Goal: Find specific page/section: Find specific page/section

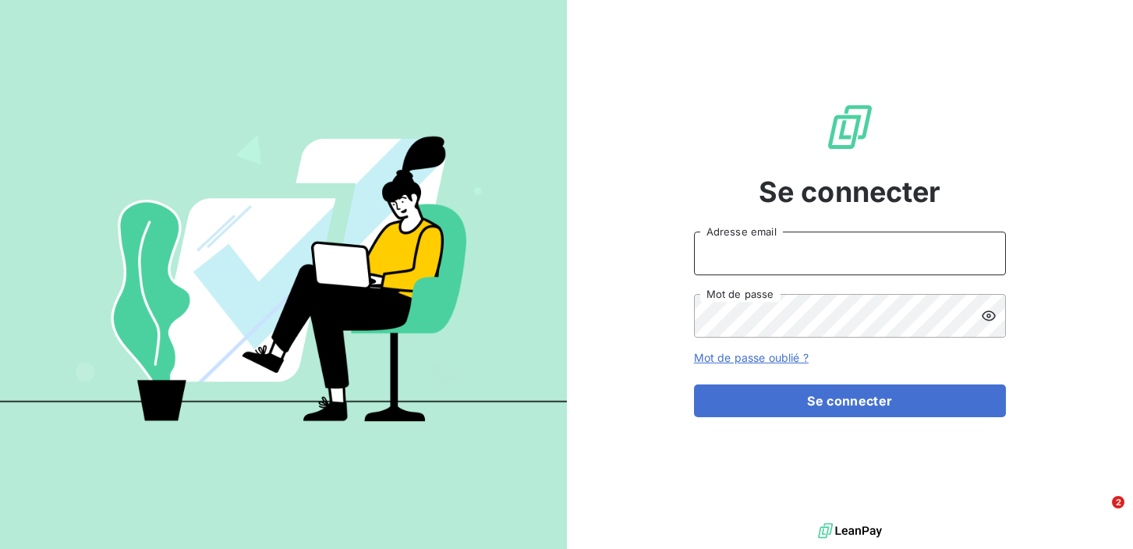
click at [736, 256] on input "Adresse email" at bounding box center [850, 254] width 312 height 44
type input "[EMAIL_ADDRESS][DOMAIN_NAME]"
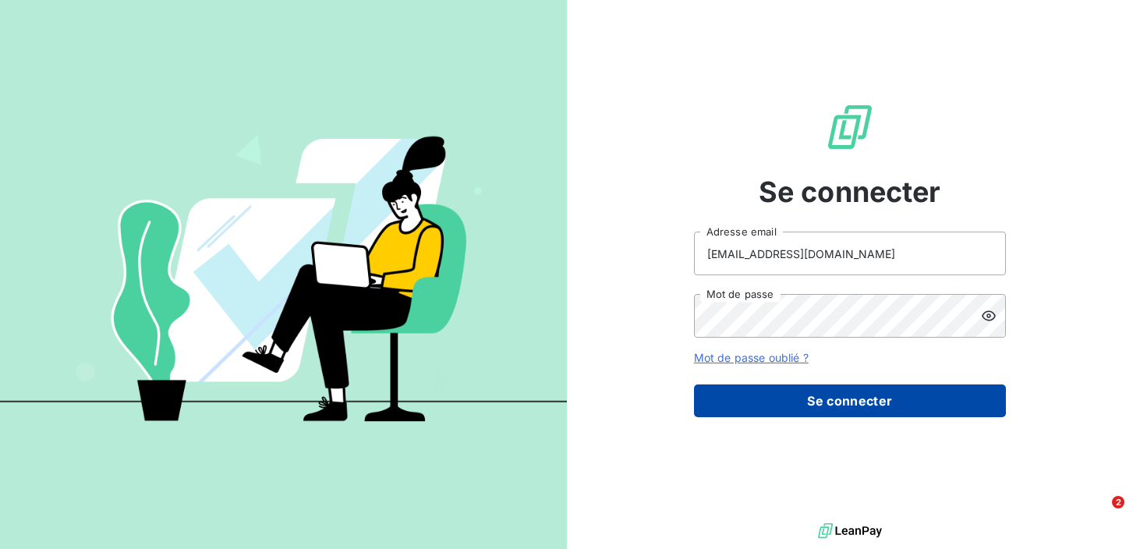
click at [740, 399] on button "Se connecter" at bounding box center [850, 400] width 312 height 33
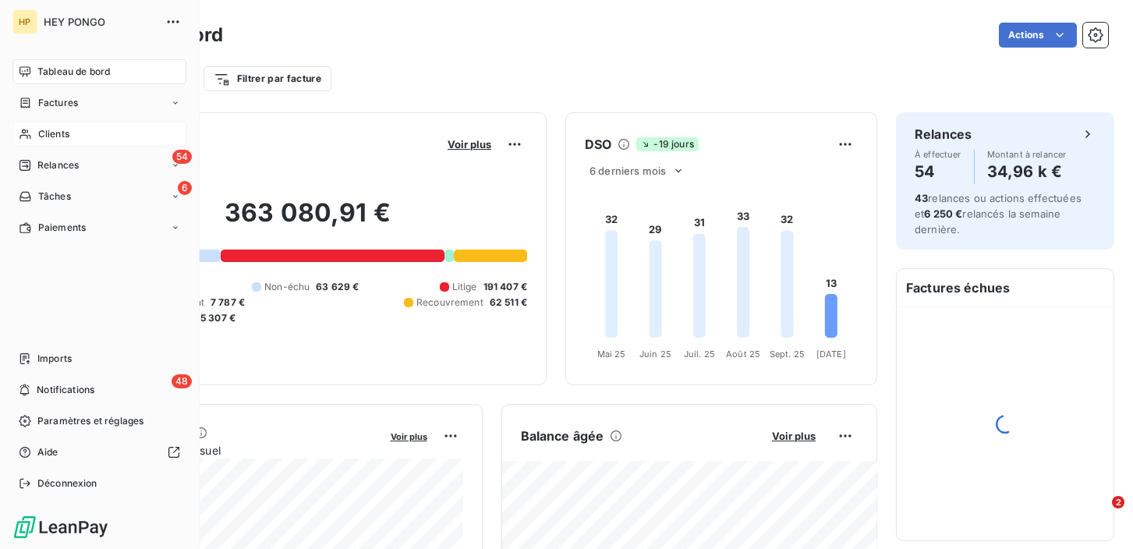
click at [34, 133] on div "Clients" at bounding box center [99, 134] width 174 height 25
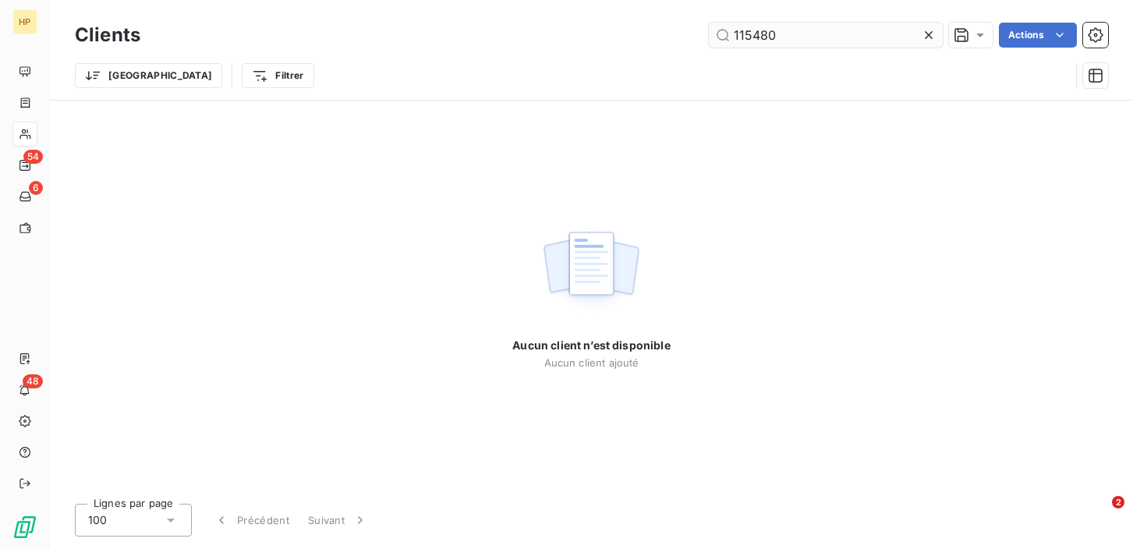
drag, startPoint x: 779, startPoint y: 34, endPoint x: 732, endPoint y: 37, distance: 46.9
click at [732, 37] on input "115480" at bounding box center [826, 35] width 234 height 25
type input "113736"
drag, startPoint x: 778, startPoint y: 31, endPoint x: 735, endPoint y: 33, distance: 42.1
click at [735, 33] on input "113736" at bounding box center [826, 35] width 234 height 25
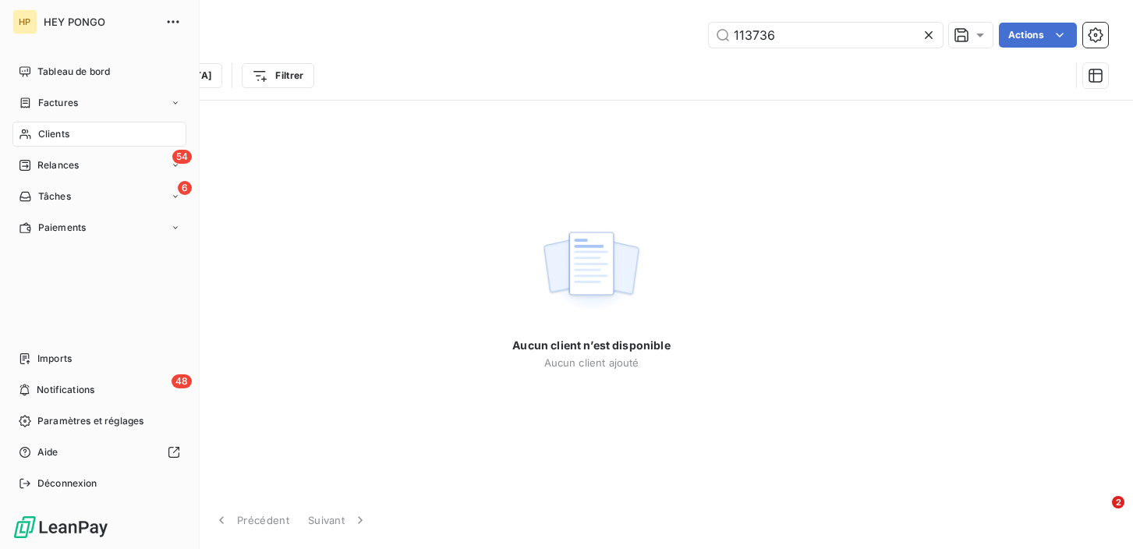
click at [40, 133] on span "Clients" at bounding box center [53, 134] width 31 height 14
click at [49, 100] on span "Factures" at bounding box center [58, 103] width 40 height 14
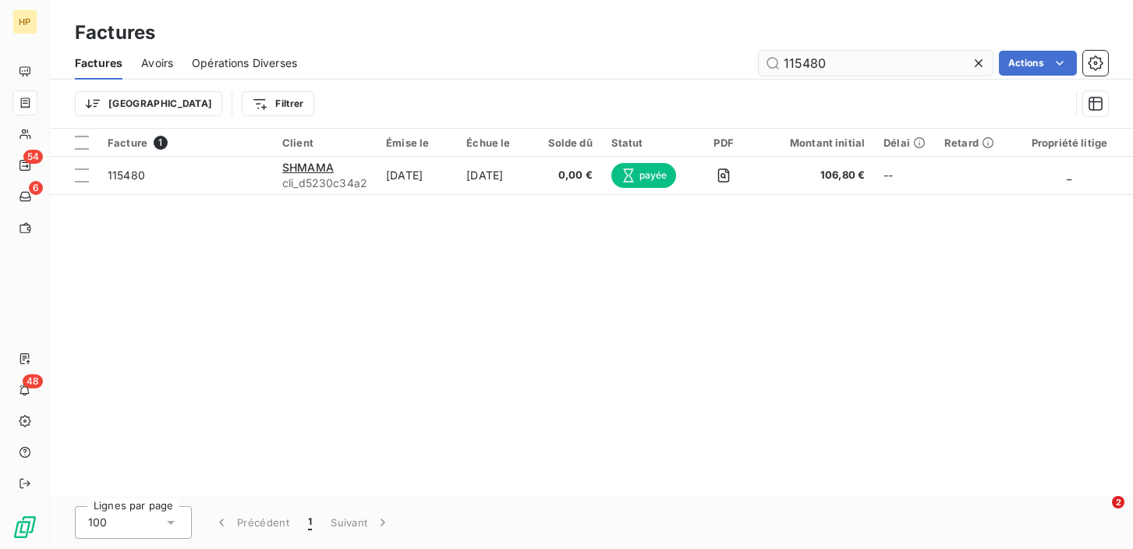
drag, startPoint x: 827, startPoint y: 64, endPoint x: 781, endPoint y: 62, distance: 46.1
click at [781, 62] on input "115480" at bounding box center [876, 63] width 234 height 25
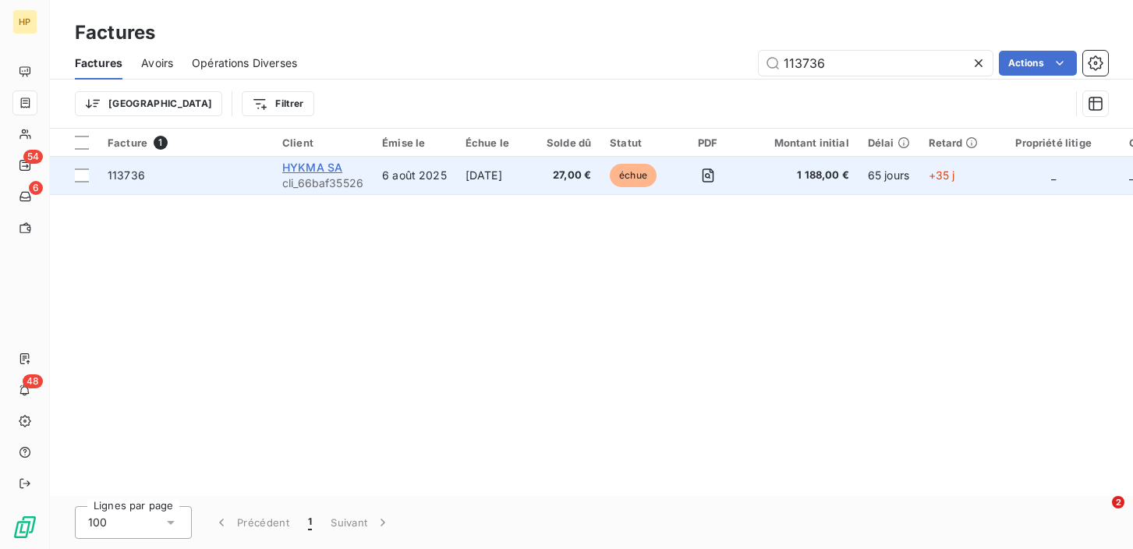
type input "113736"
click at [329, 165] on span "HYKMA SA" at bounding box center [312, 167] width 60 height 13
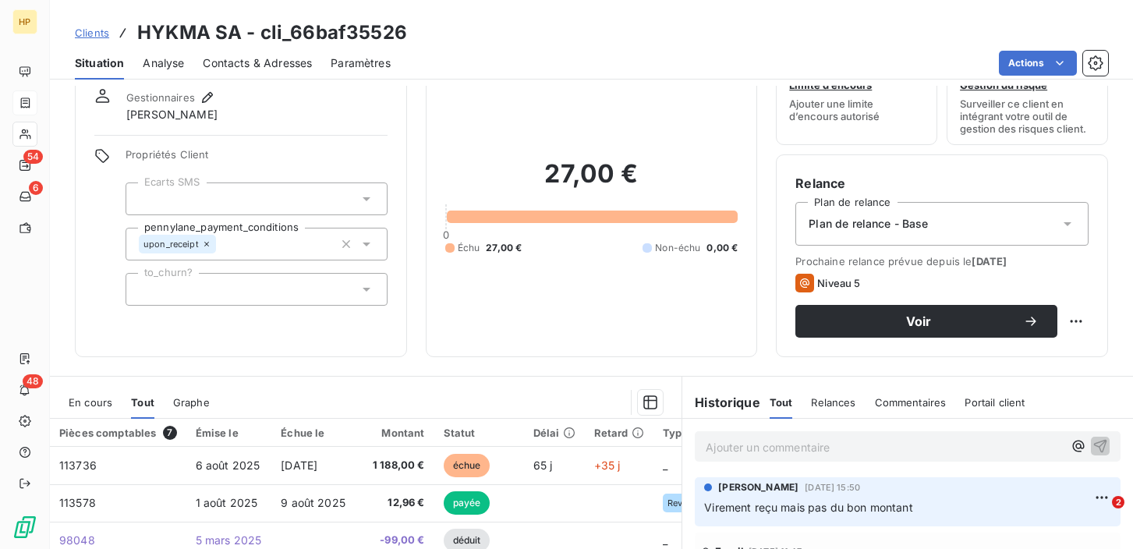
scroll to position [81, 0]
